Goal: Information Seeking & Learning: Learn about a topic

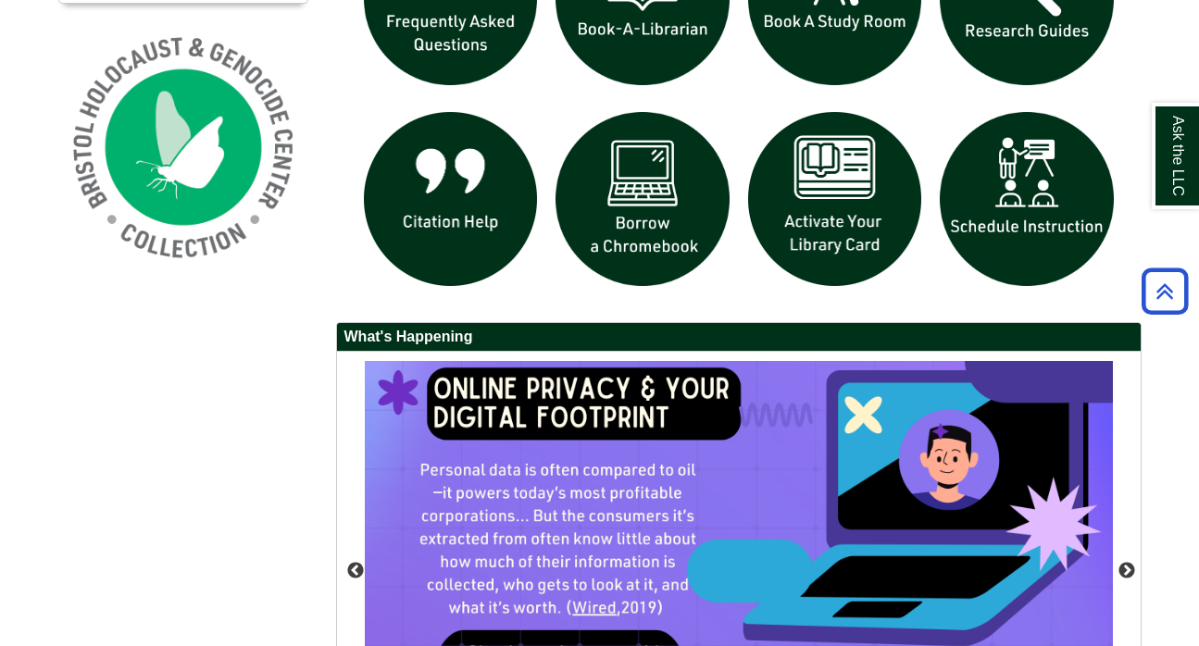
scroll to position [1391, 0]
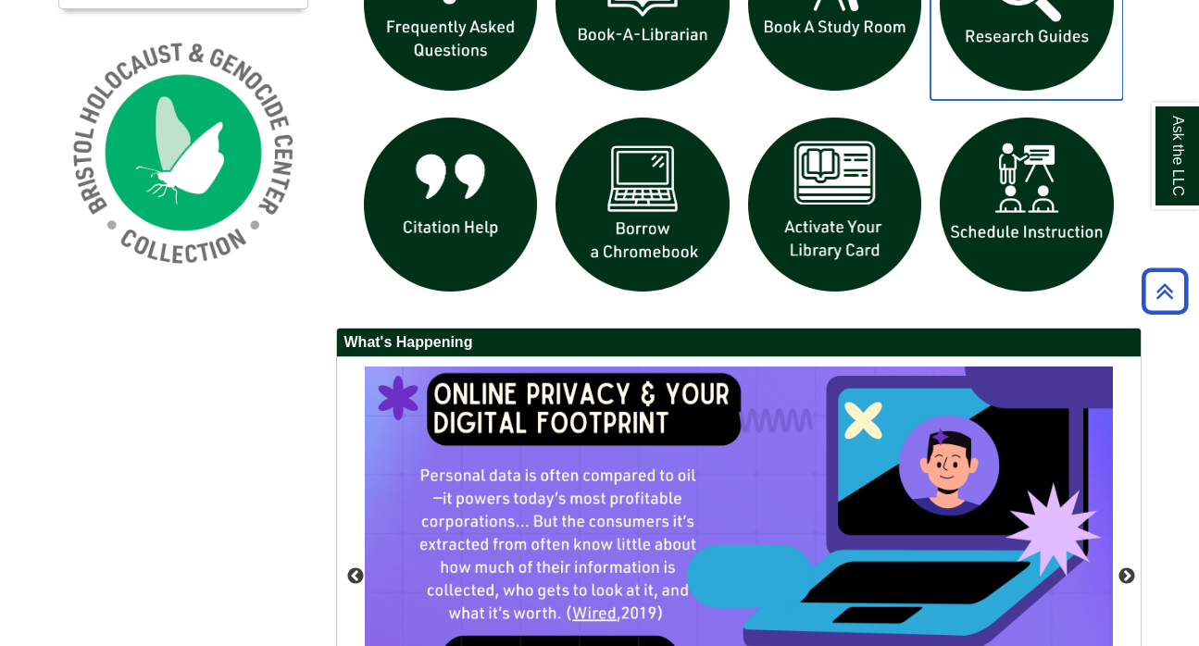
click at [1007, 11] on img "slideshow" at bounding box center [1026, 4] width 193 height 193
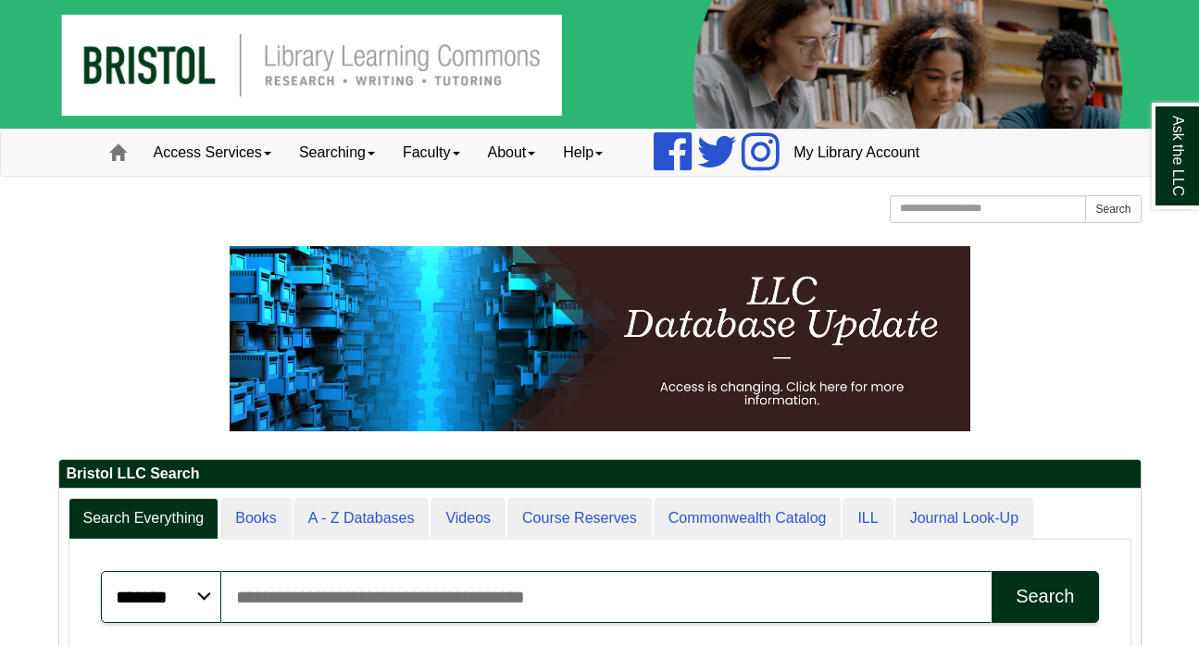
scroll to position [1072, 0]
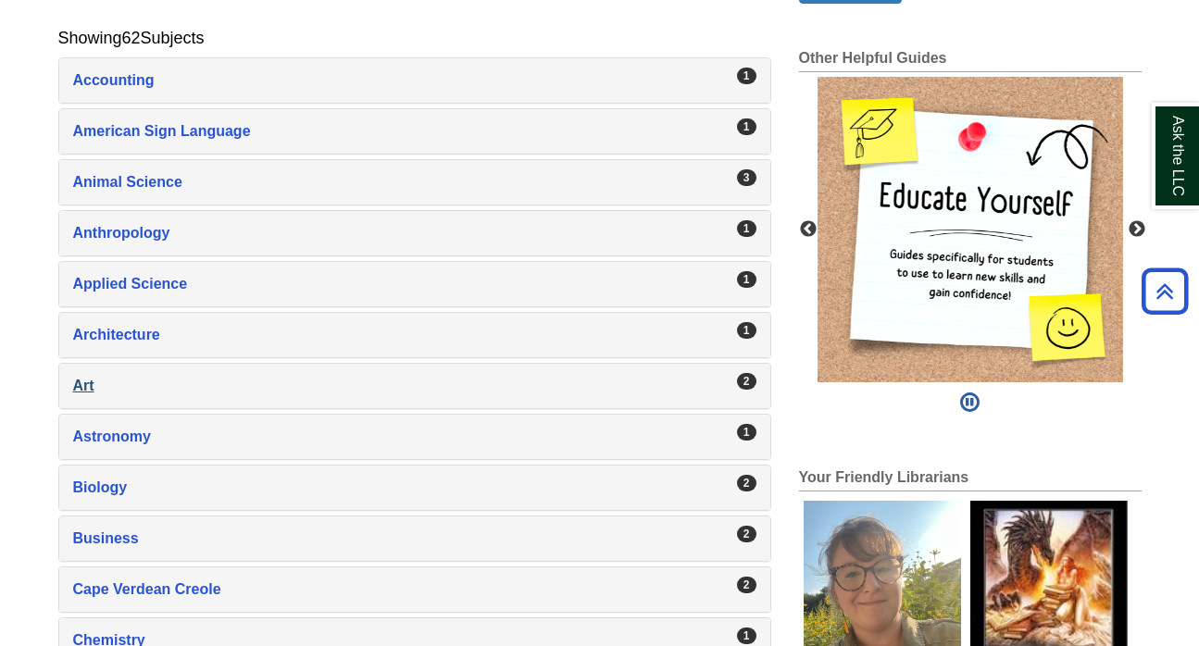
scroll to position [355, 0]
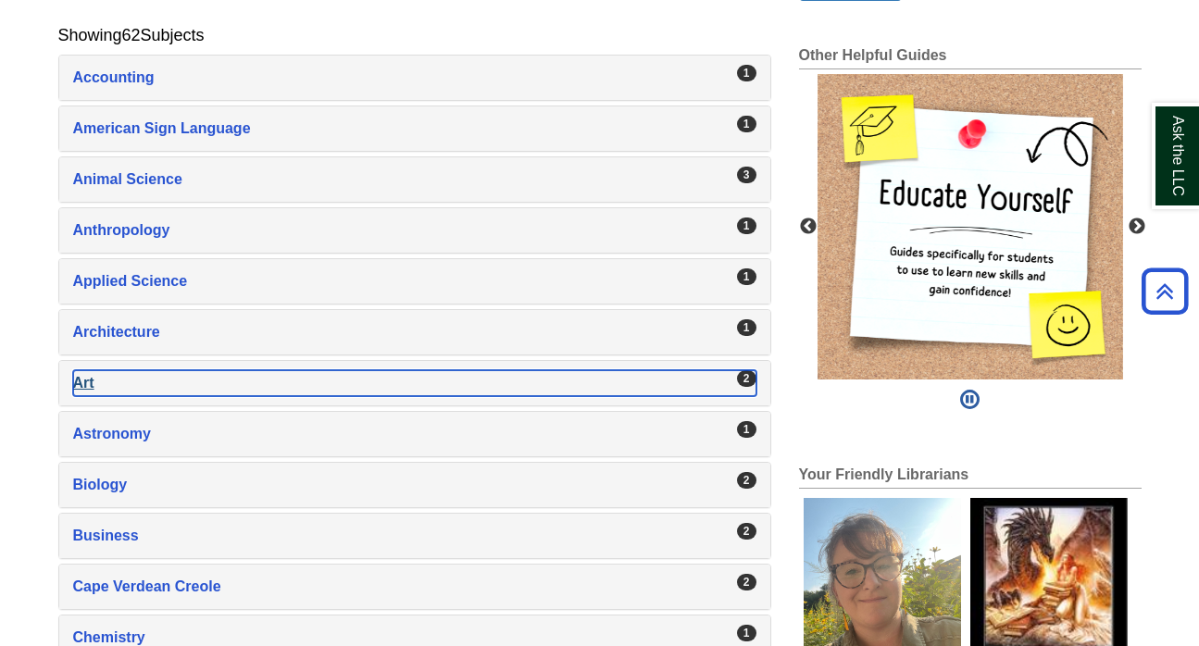
click at [145, 372] on div "Art , 2 guides" at bounding box center [414, 383] width 683 height 26
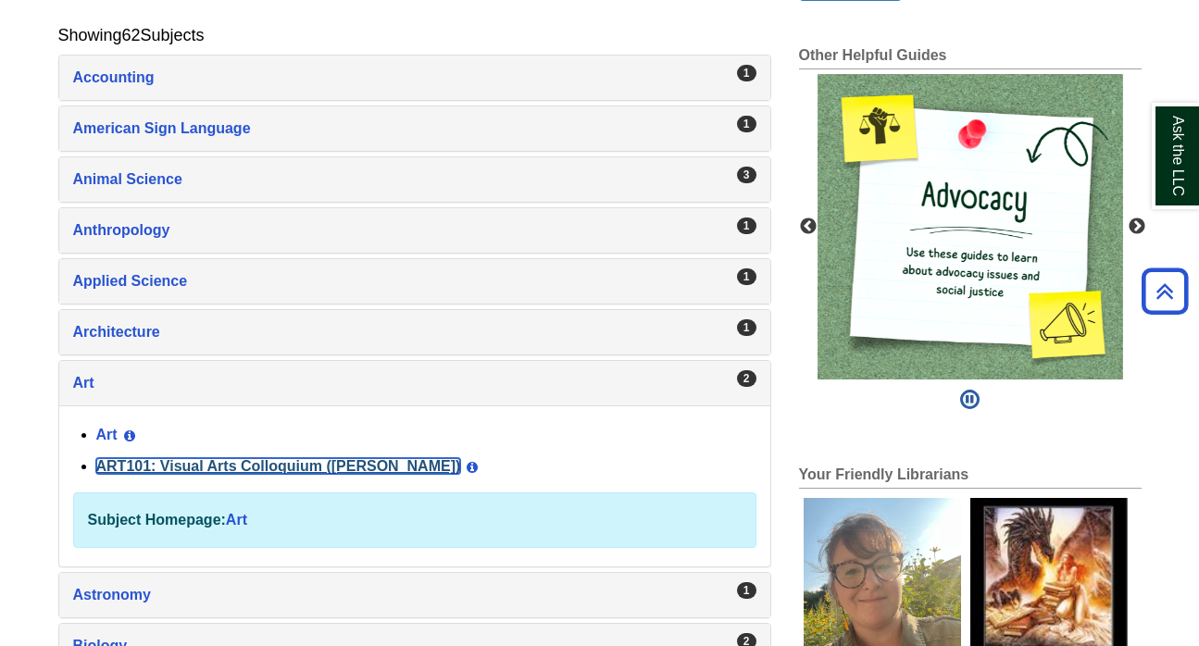
click at [167, 466] on link "ART101: Visual Arts Colloquium (Millard)" at bounding box center [278, 466] width 365 height 16
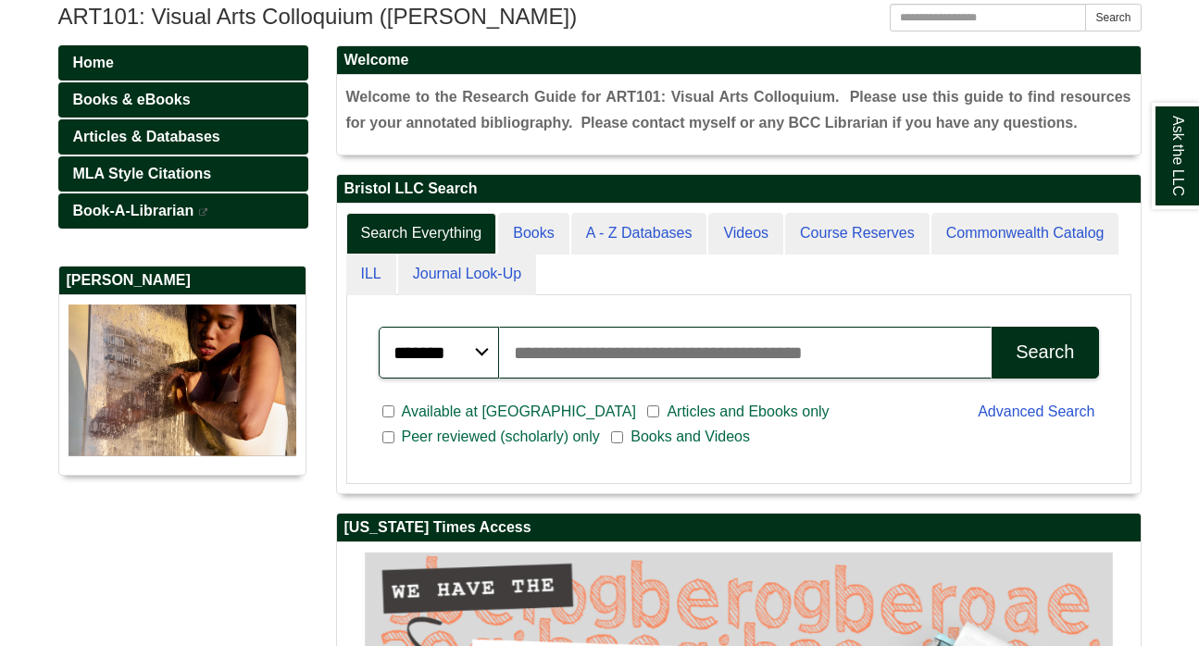
scroll to position [227, 0]
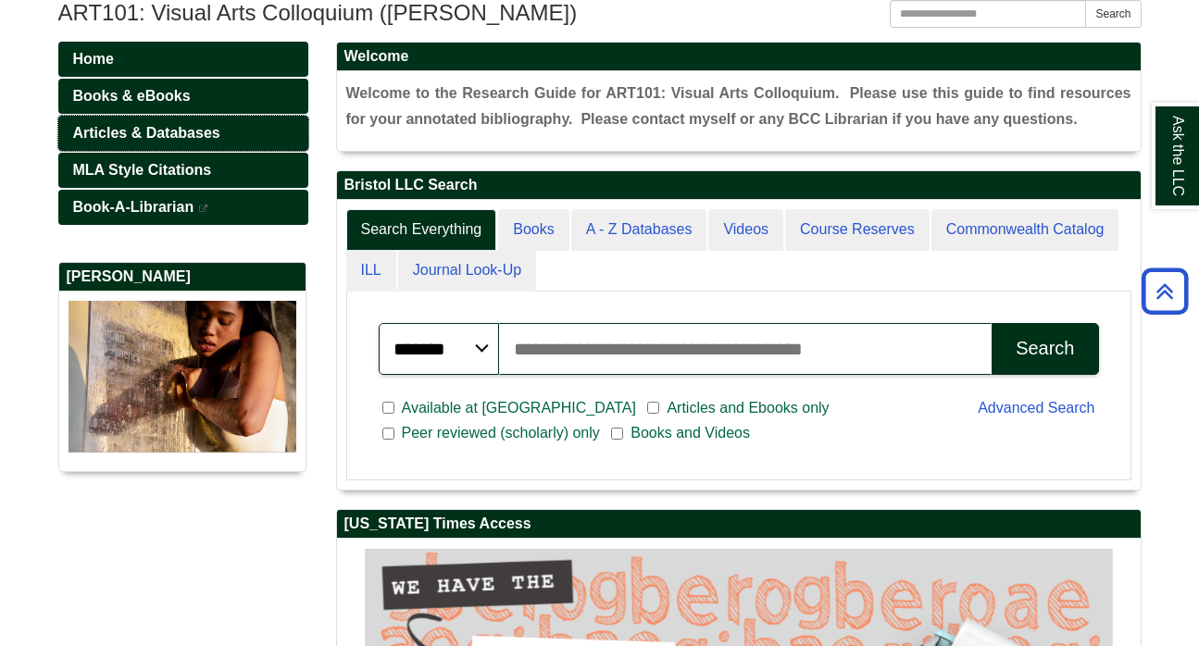
click at [131, 129] on span "Articles & Databases" at bounding box center [146, 133] width 147 height 16
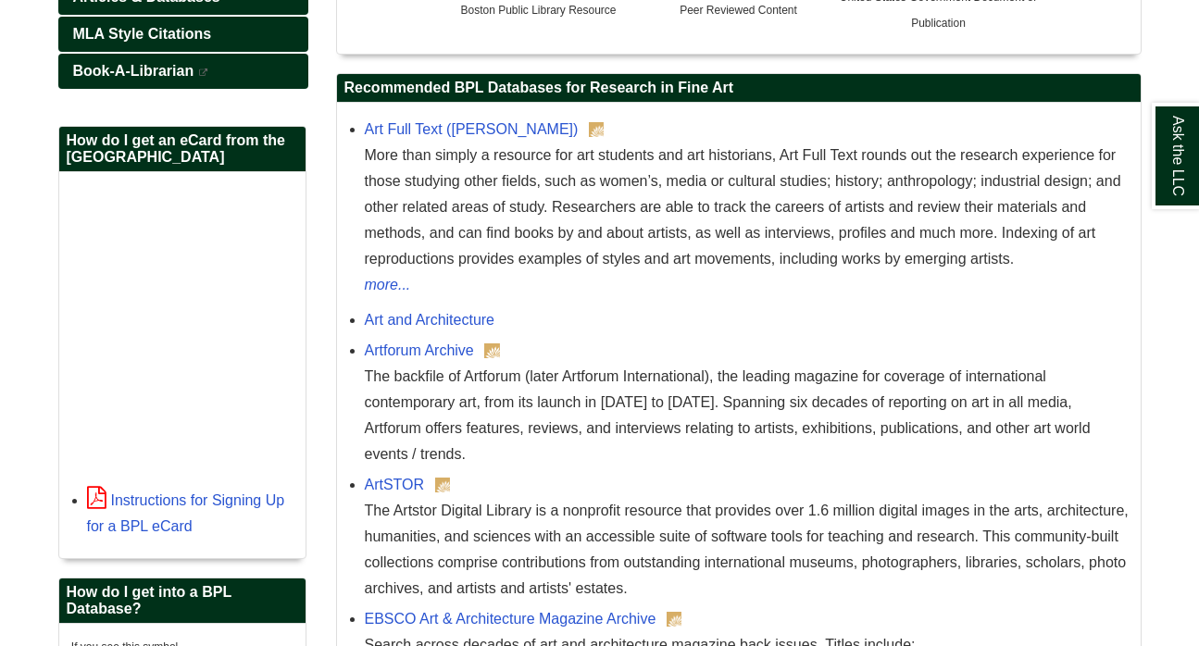
scroll to position [473, 0]
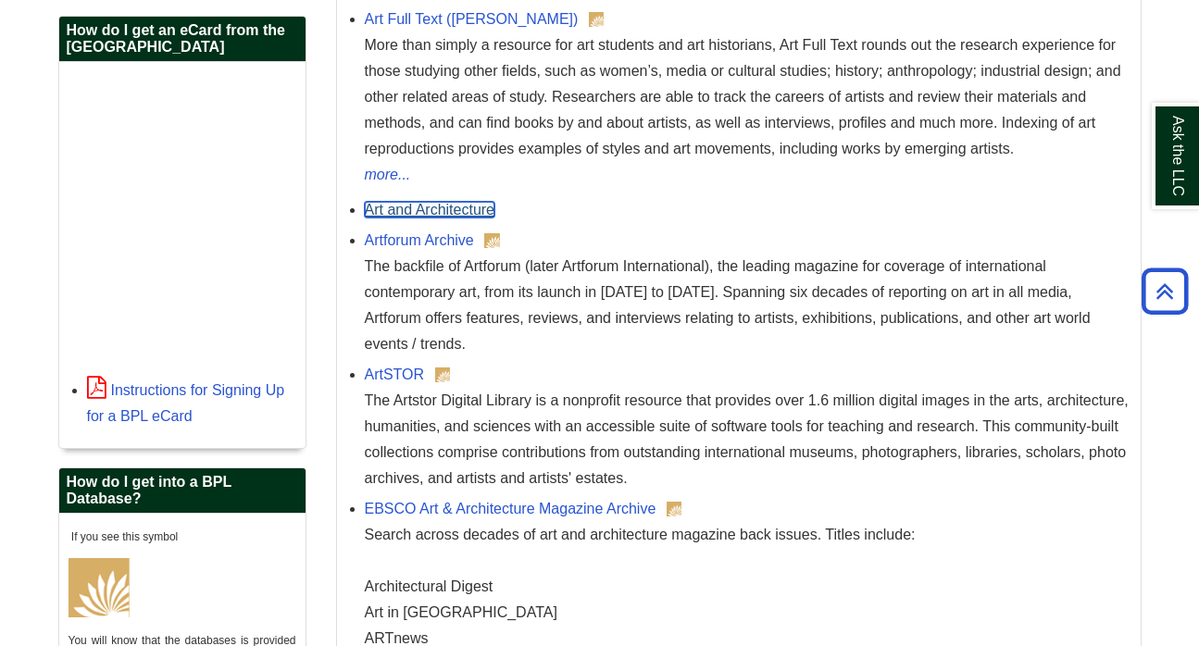
click at [440, 218] on link "Art and Architecture" at bounding box center [430, 210] width 131 height 16
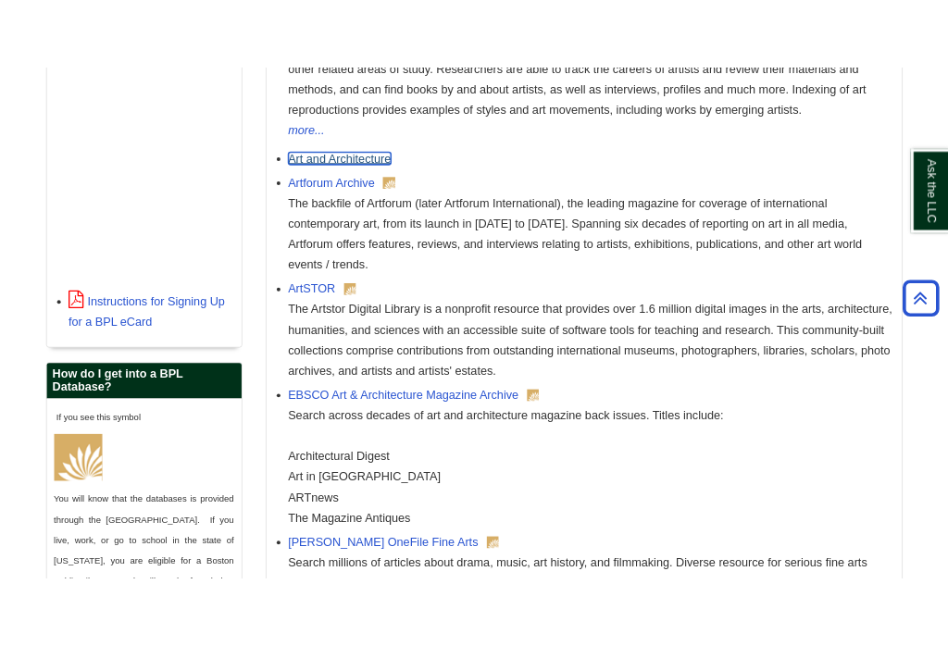
scroll to position [584, 0]
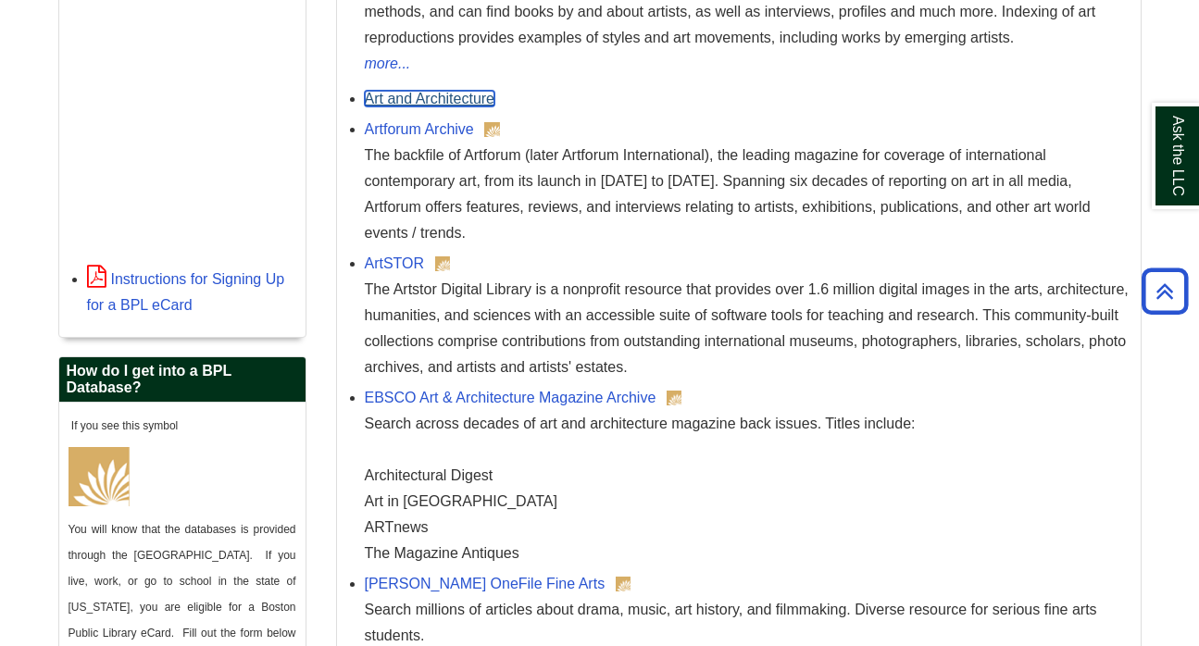
click at [454, 102] on link "Art and Architecture" at bounding box center [430, 99] width 131 height 16
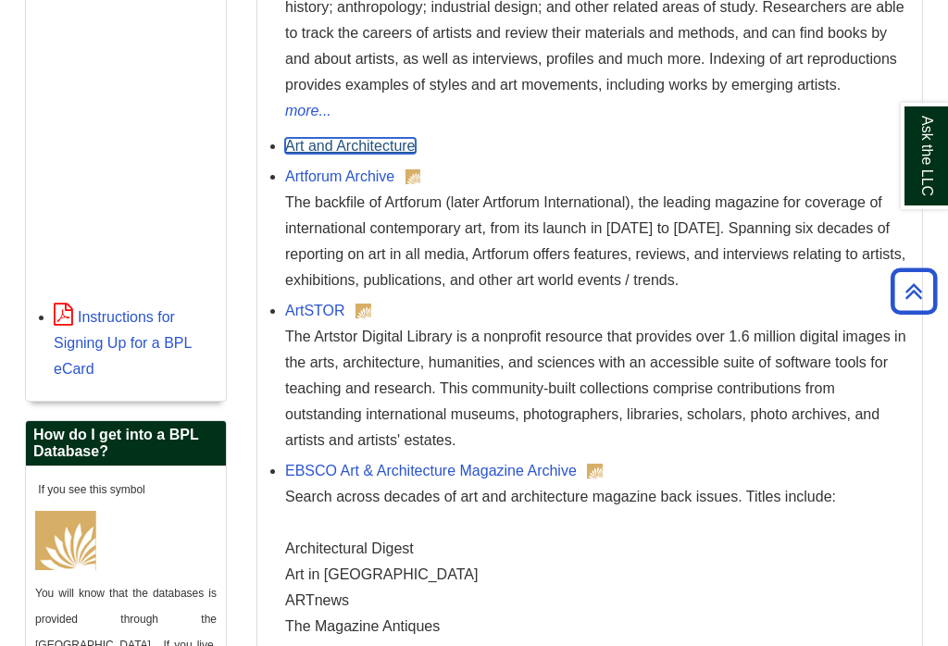
scroll to position [535, 0]
click at [355, 155] on link "Art and Architecture" at bounding box center [350, 147] width 131 height 16
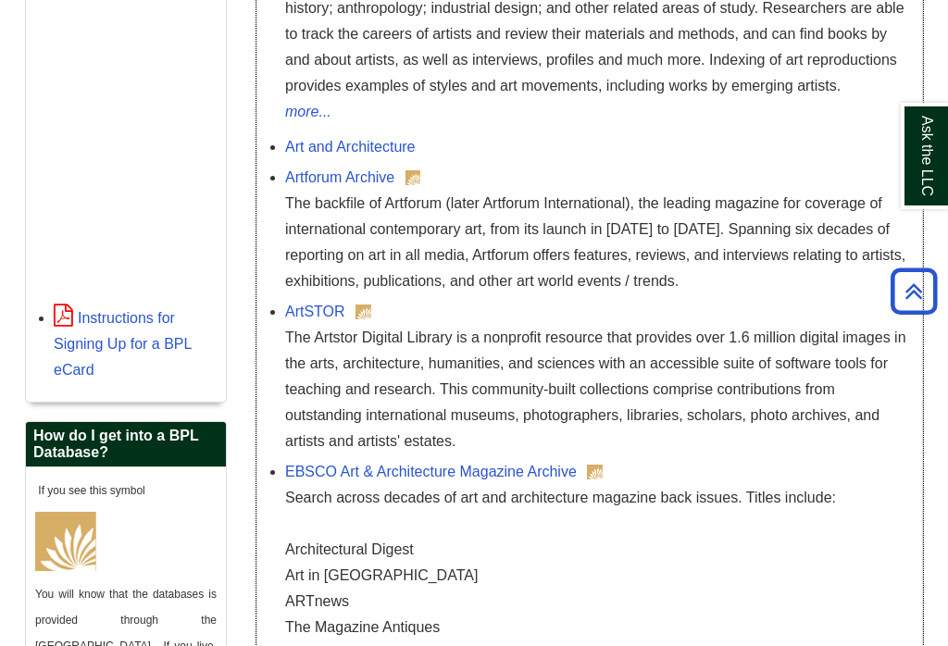
click at [381, 160] on div "Art and Architecture" at bounding box center [599, 147] width 628 height 26
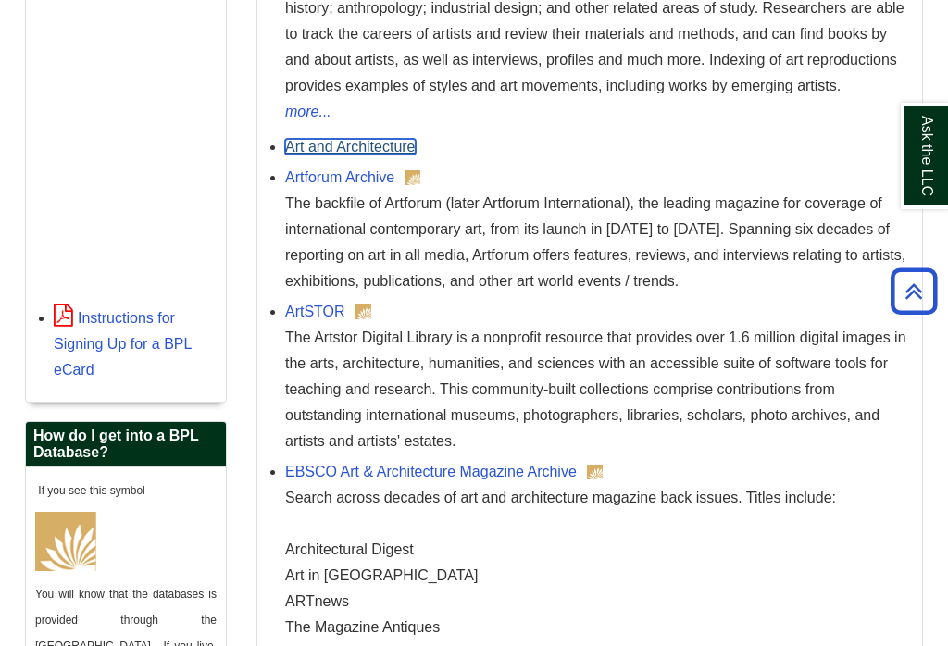
click at [381, 155] on link "Art and Architecture" at bounding box center [350, 147] width 131 height 16
